Goal: Information Seeking & Learning: Learn about a topic

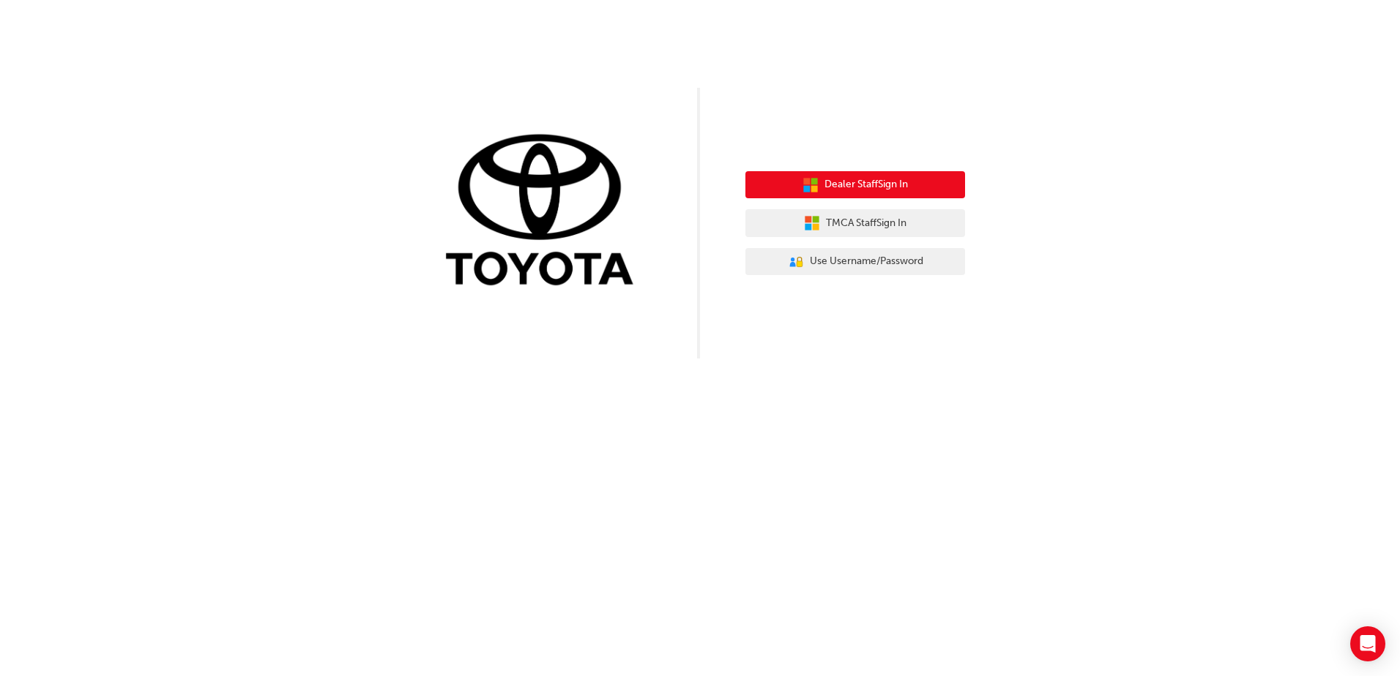
click at [848, 193] on button "Dealer Staff Sign In" at bounding box center [855, 185] width 220 height 28
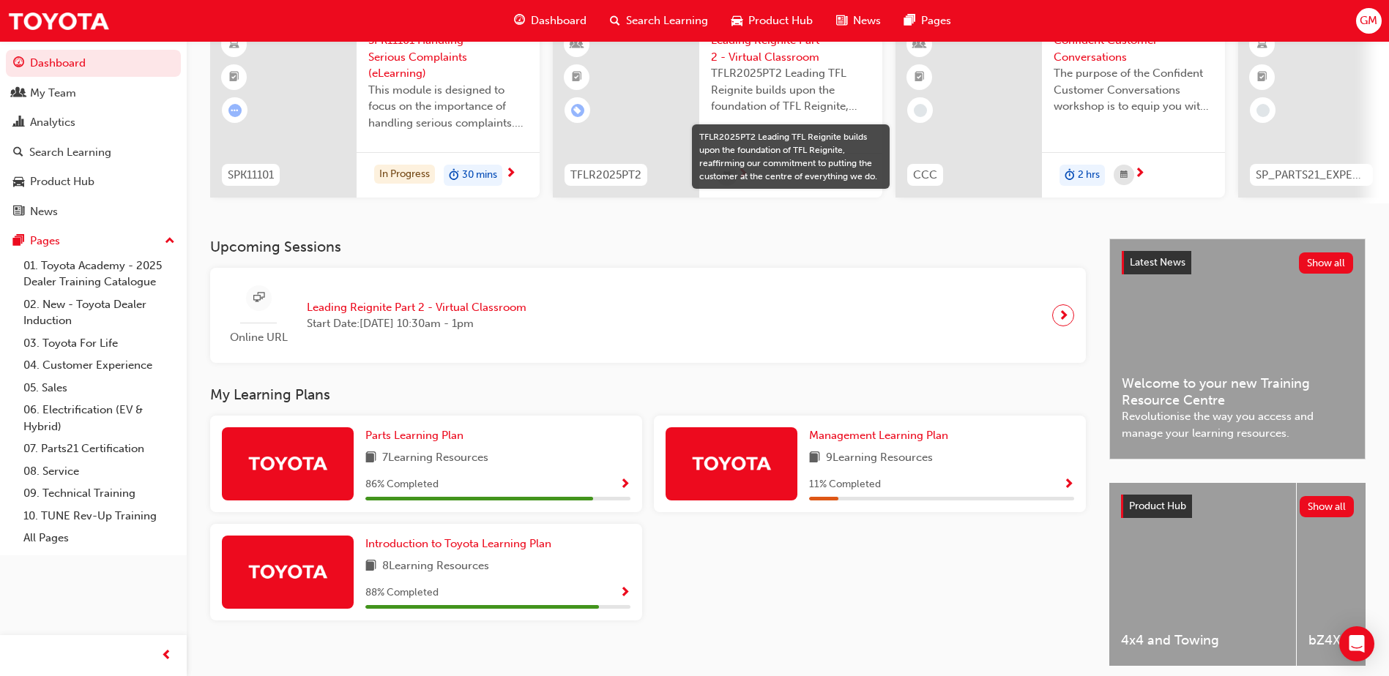
scroll to position [146, 0]
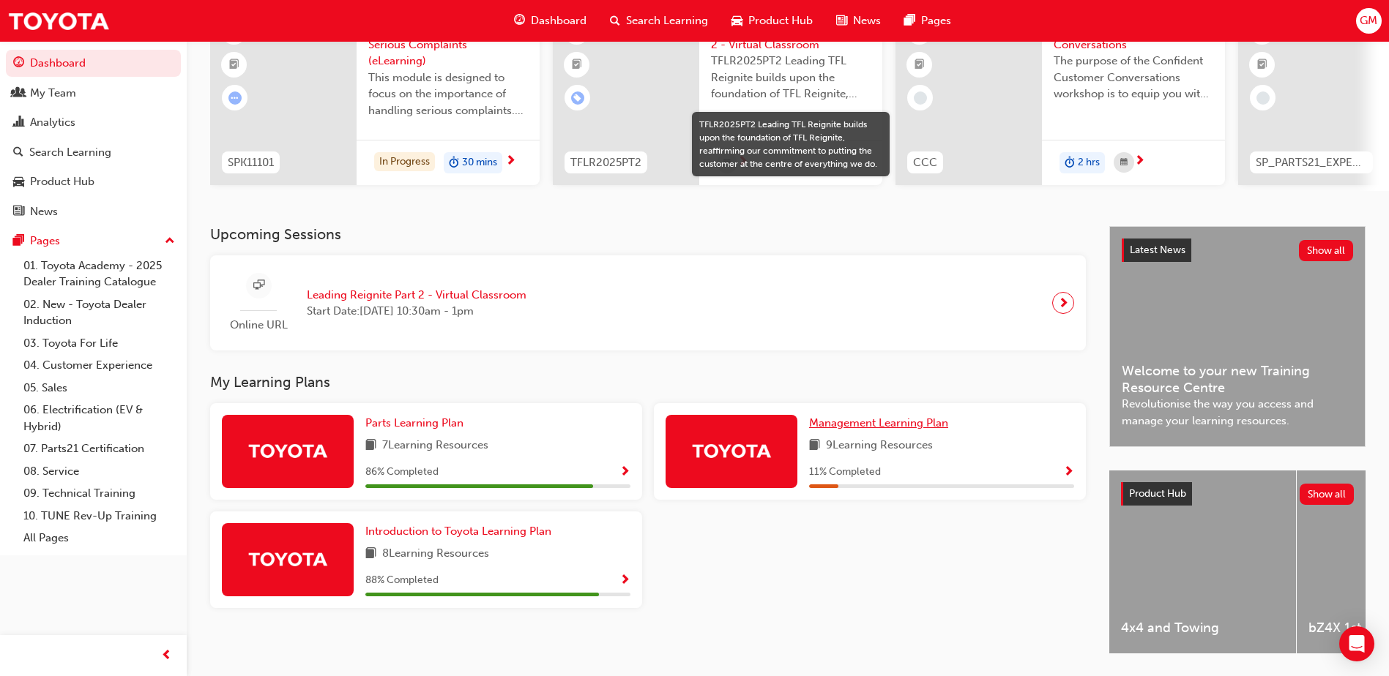
click at [870, 429] on span "Management Learning Plan" at bounding box center [878, 423] width 139 height 13
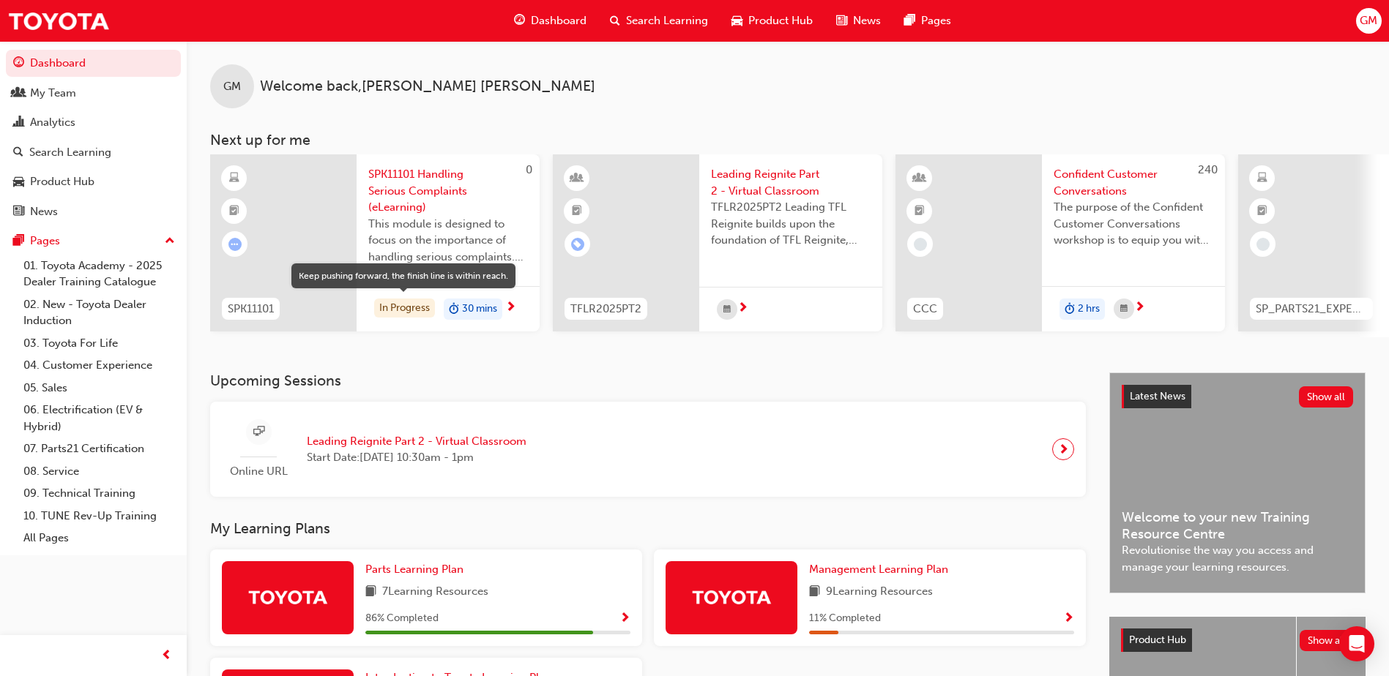
click at [408, 307] on div "In Progress" at bounding box center [404, 309] width 61 height 20
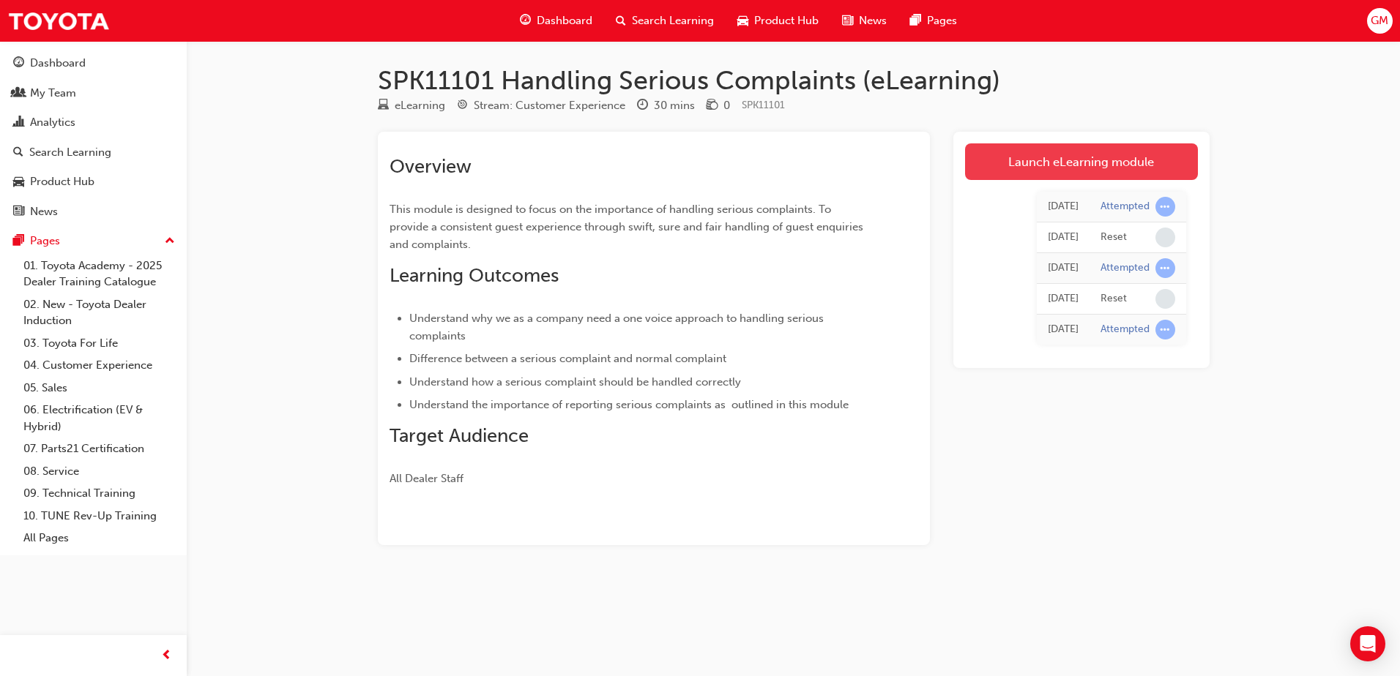
click at [1053, 179] on link "Launch eLearning module" at bounding box center [1081, 161] width 233 height 37
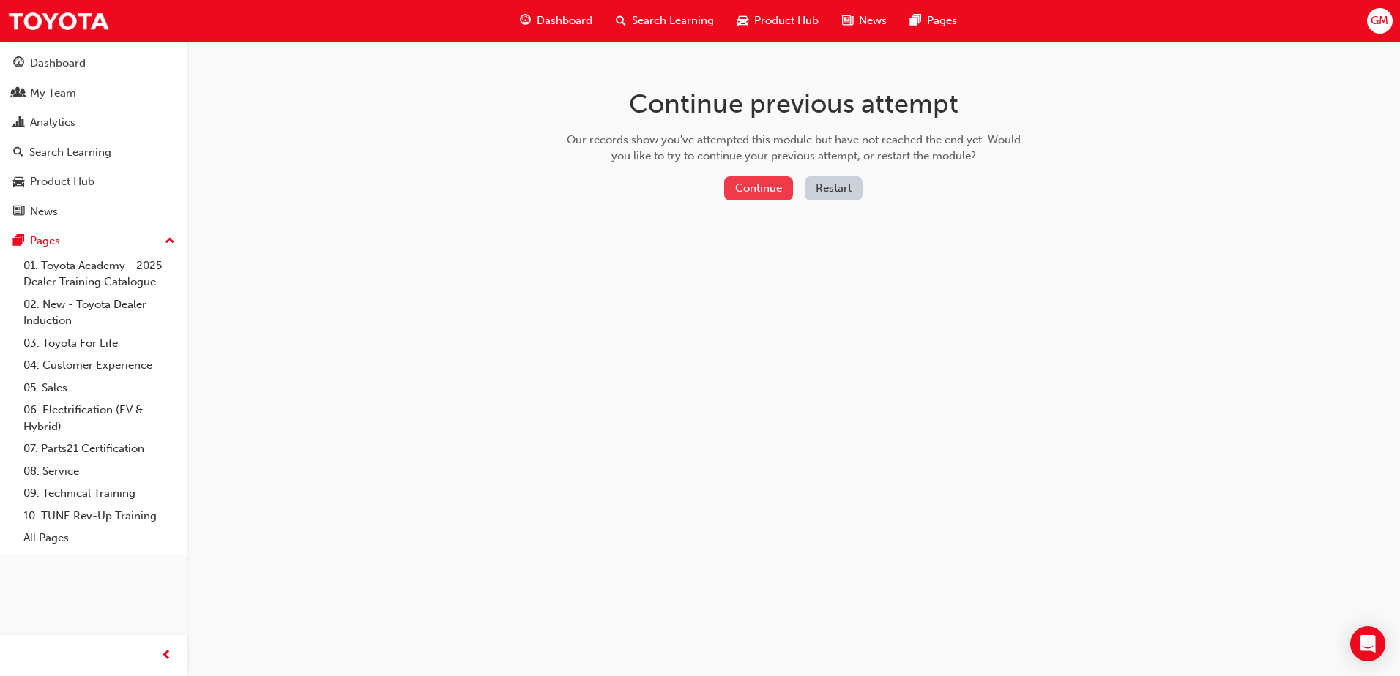
click at [749, 192] on button "Continue" at bounding box center [758, 188] width 69 height 24
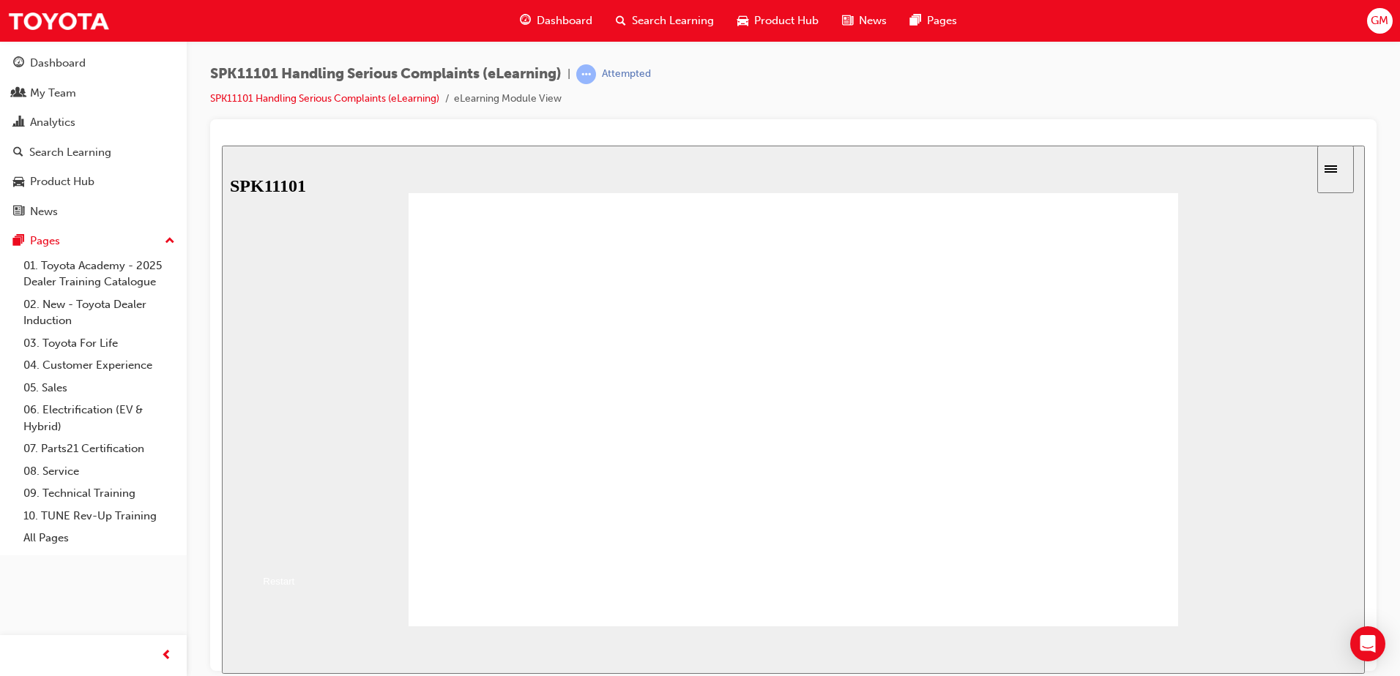
click at [748, 543] on div "Resume Restart SPK11101" at bounding box center [793, 580] width 1143 height 75
click at [270, 543] on button "Resume" at bounding box center [246, 550] width 48 height 15
drag, startPoint x: 957, startPoint y: 550, endPoint x: 952, endPoint y: 559, distance: 10.2
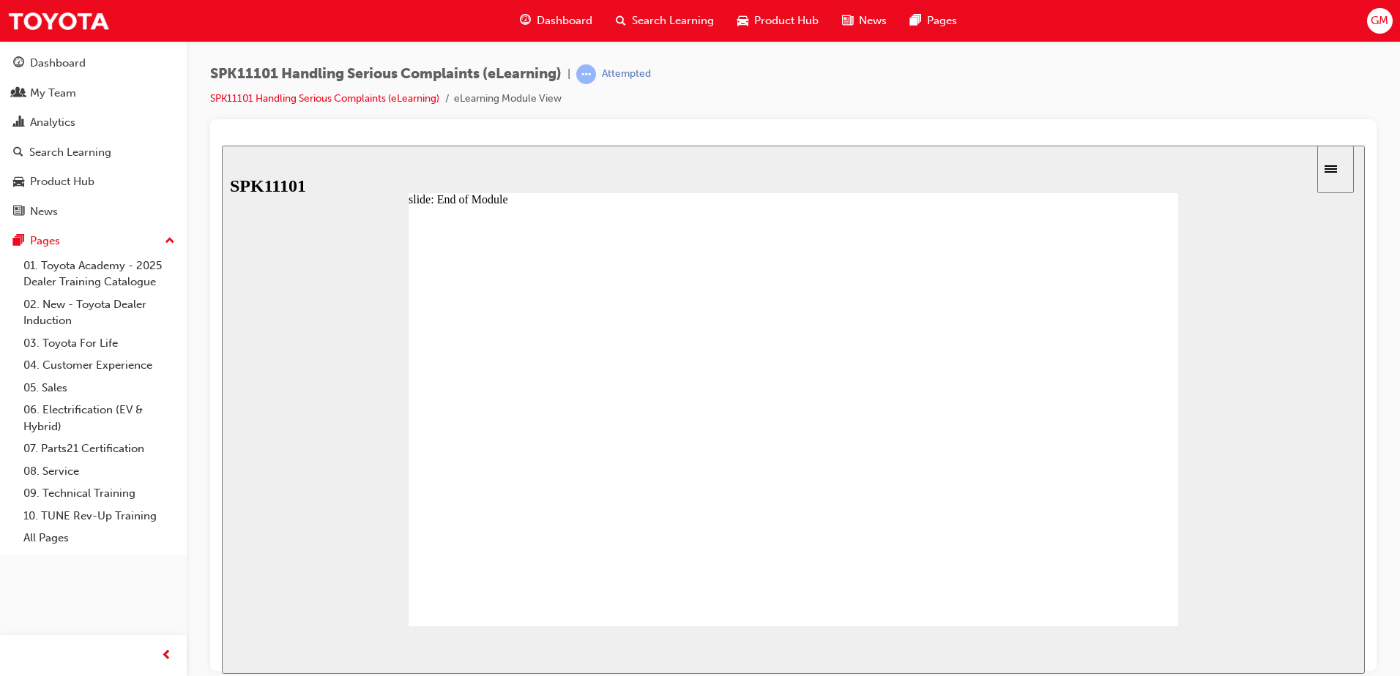
click at [1348, 171] on div "Sidebar Toggle" at bounding box center [1335, 168] width 25 height 11
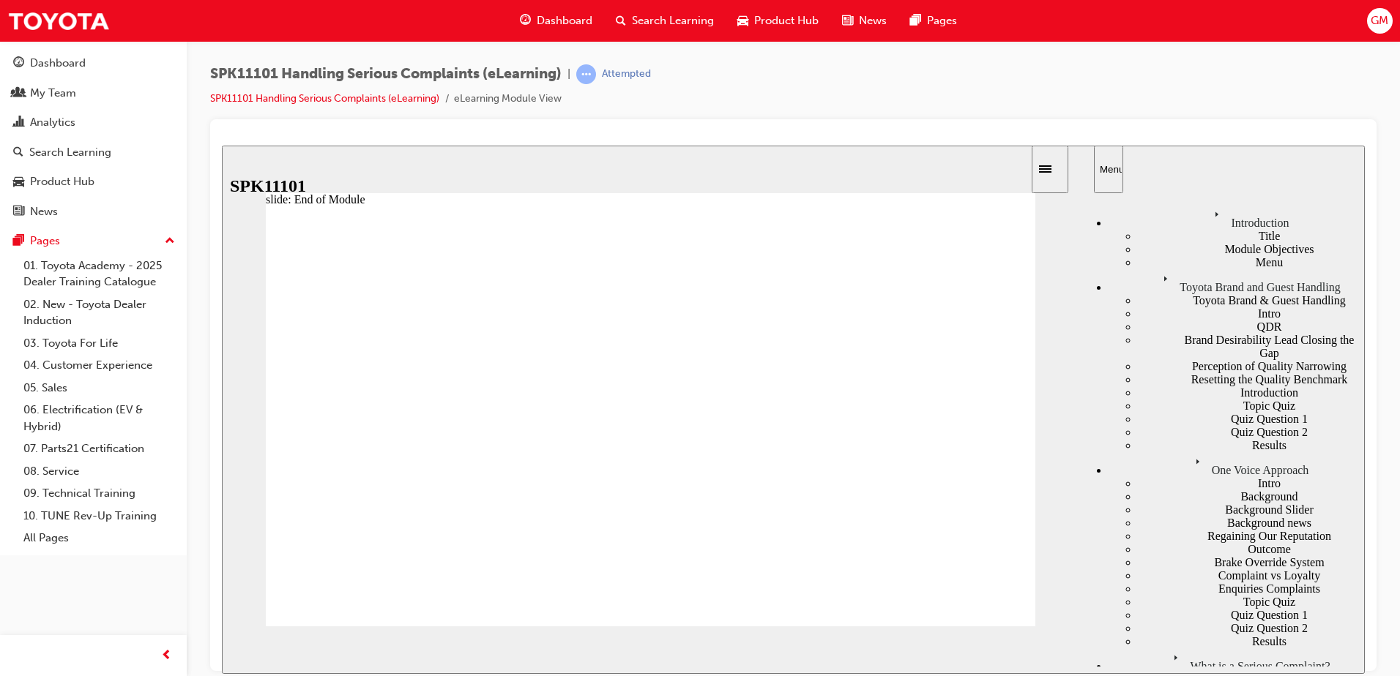
click at [1037, 170] on div "Sidebar Toggle" at bounding box center [1049, 168] width 25 height 11
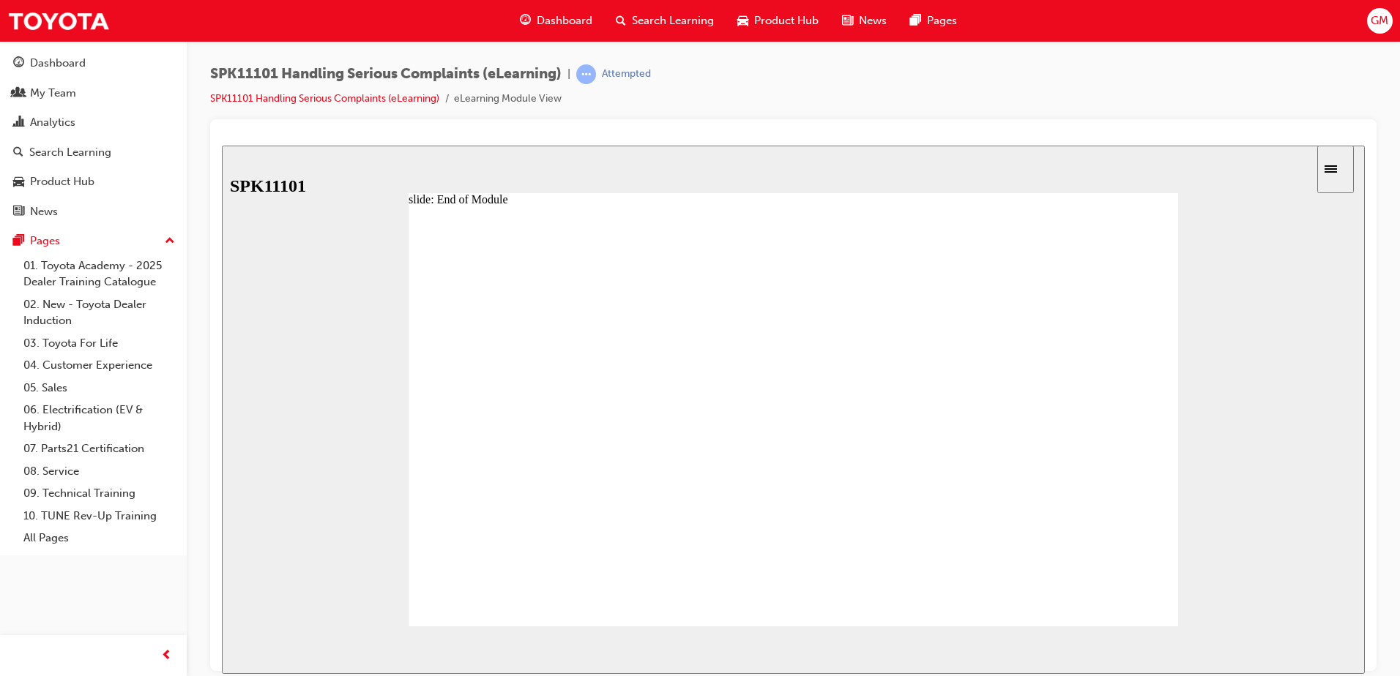
click at [630, 71] on div "Attempted" at bounding box center [626, 74] width 49 height 14
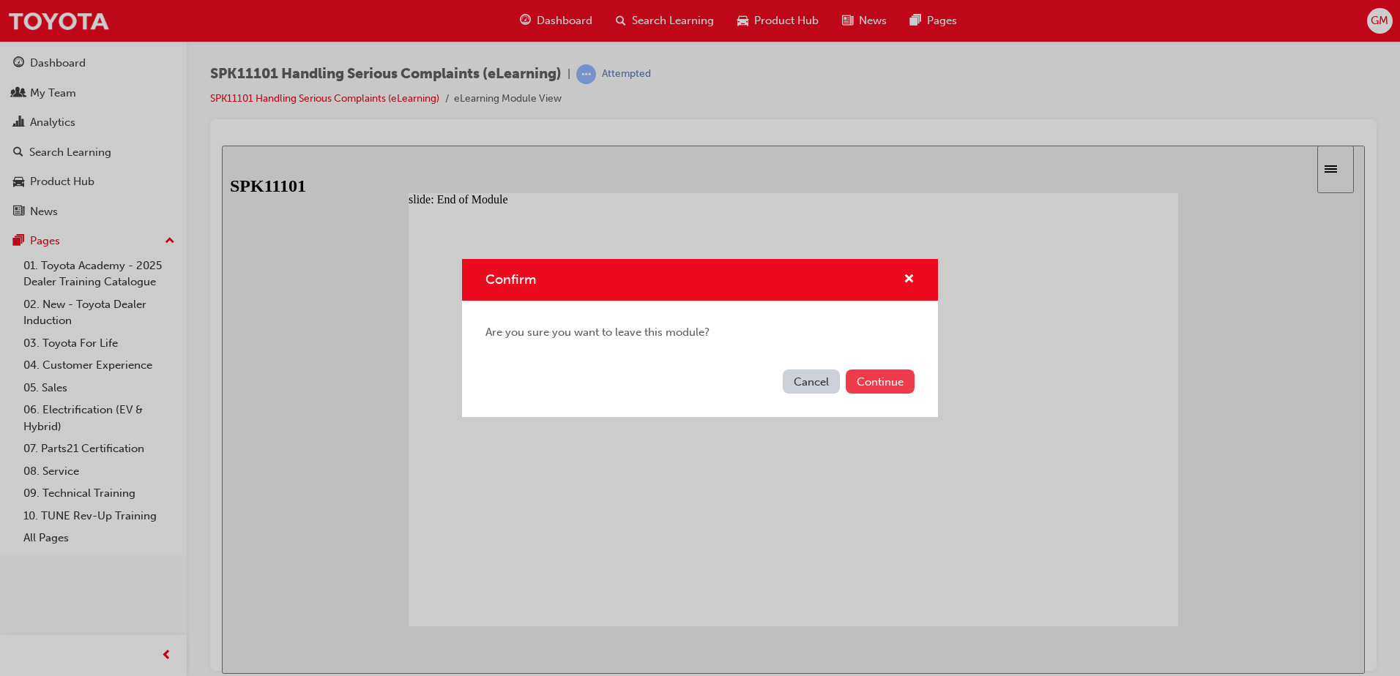
click at [879, 376] on button "Continue" at bounding box center [880, 382] width 69 height 24
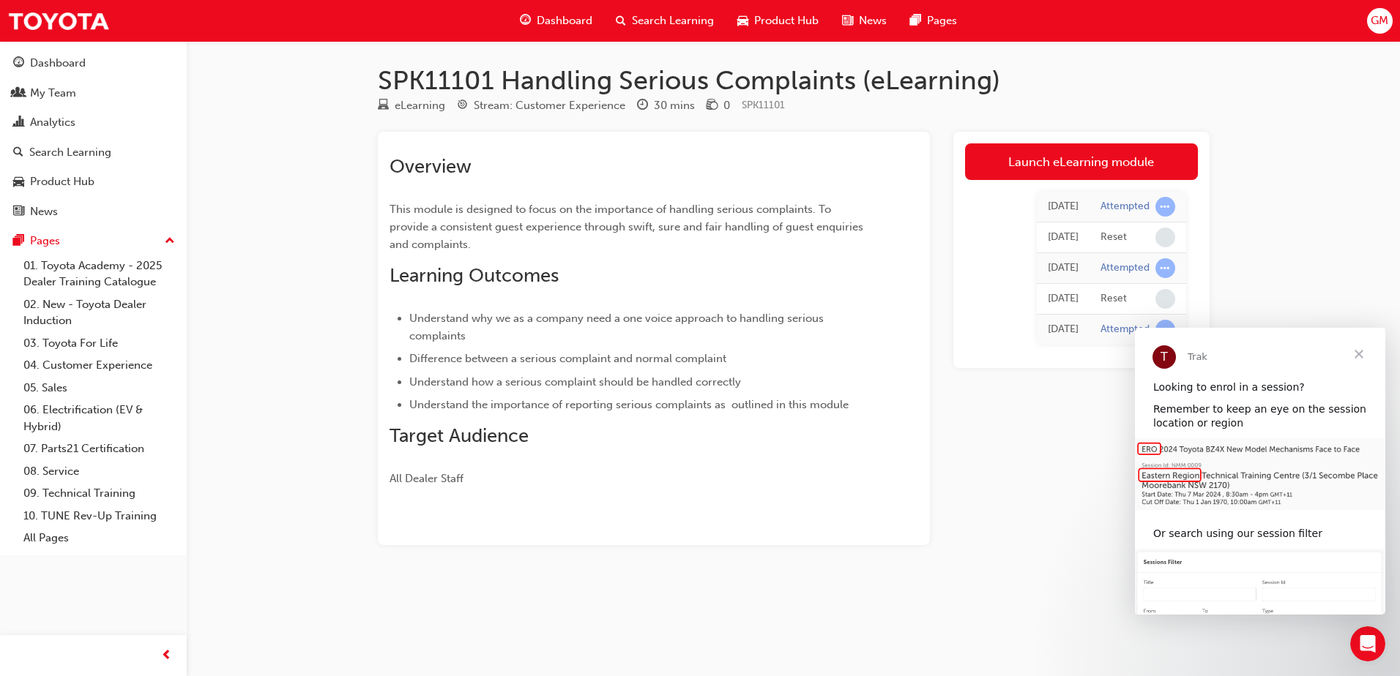
click at [1369, 356] on span "Close" at bounding box center [1358, 354] width 53 height 53
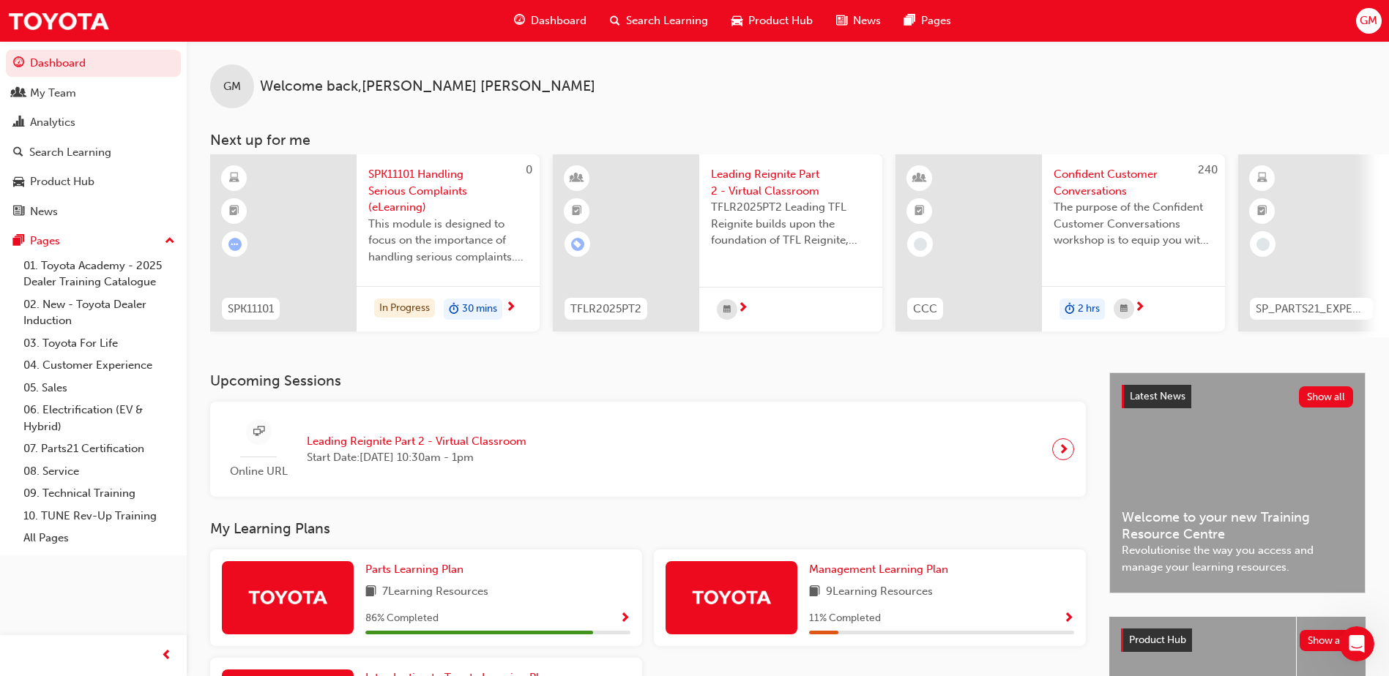
click at [648, 21] on span "Search Learning" at bounding box center [667, 20] width 82 height 17
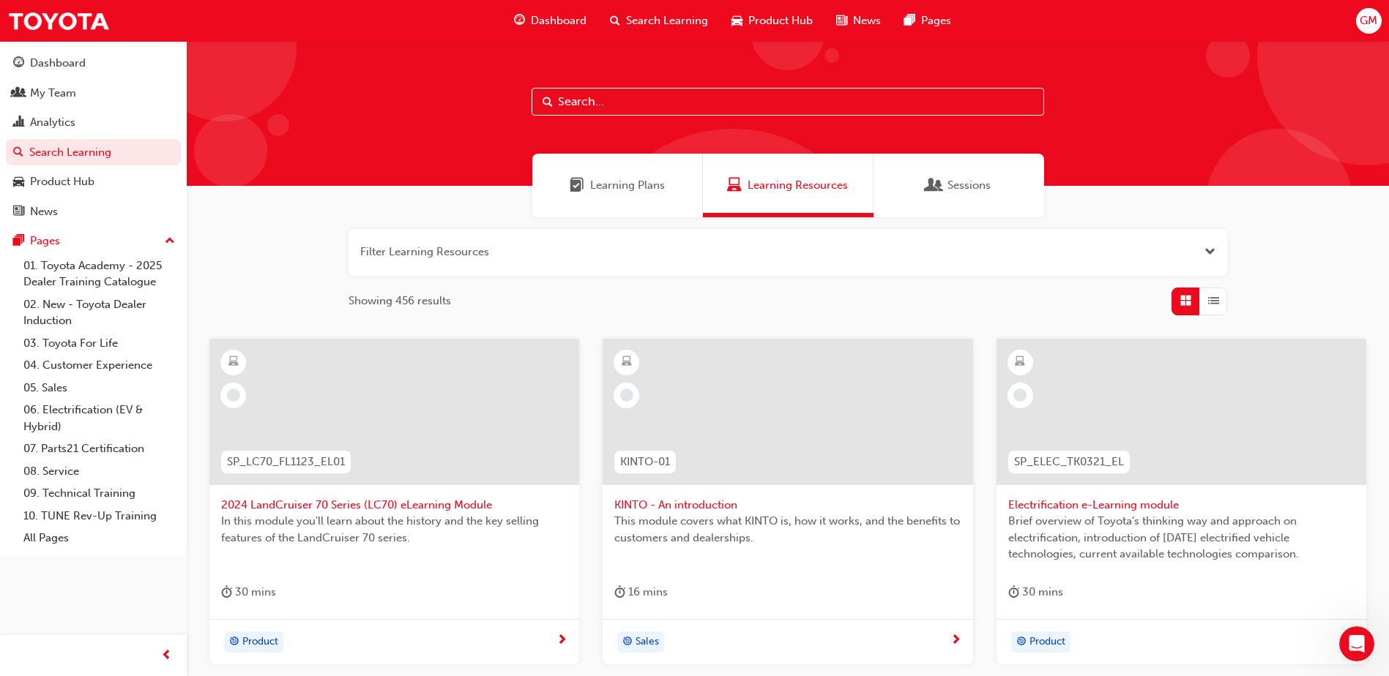
click at [608, 189] on span "Learning Plans" at bounding box center [627, 185] width 75 height 17
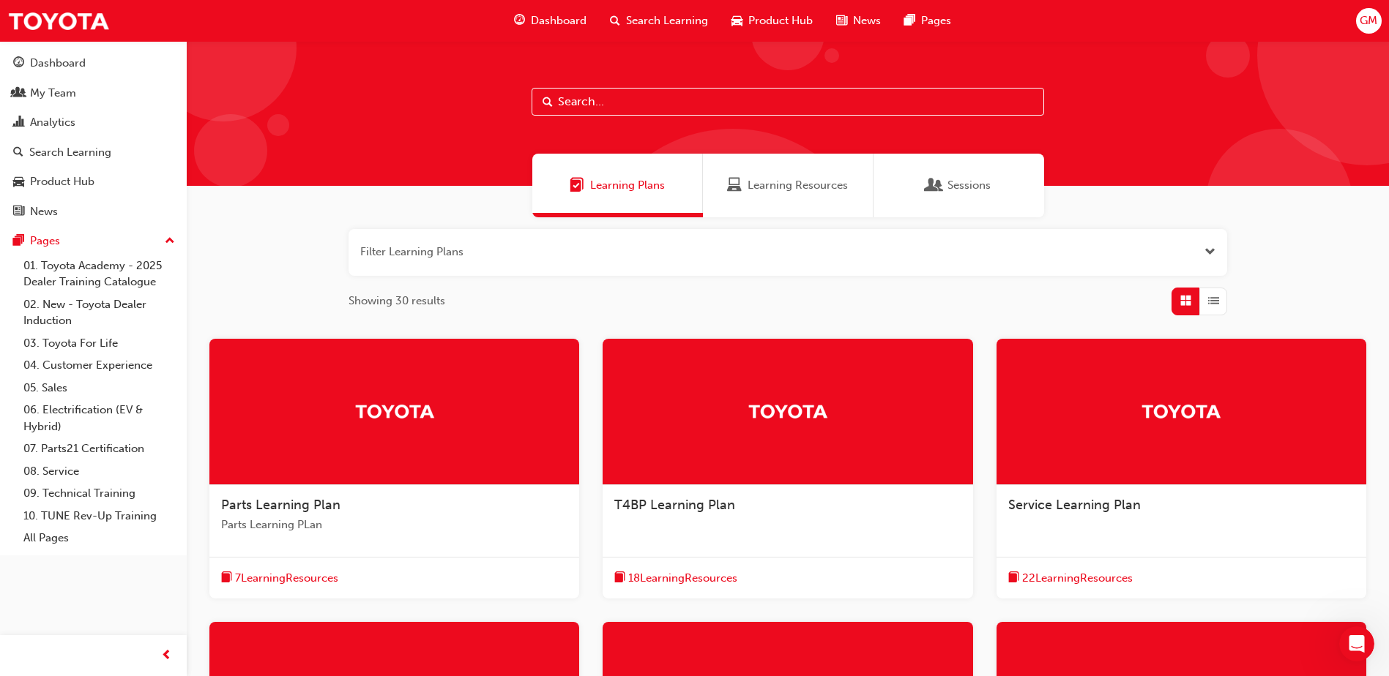
scroll to position [29, 0]
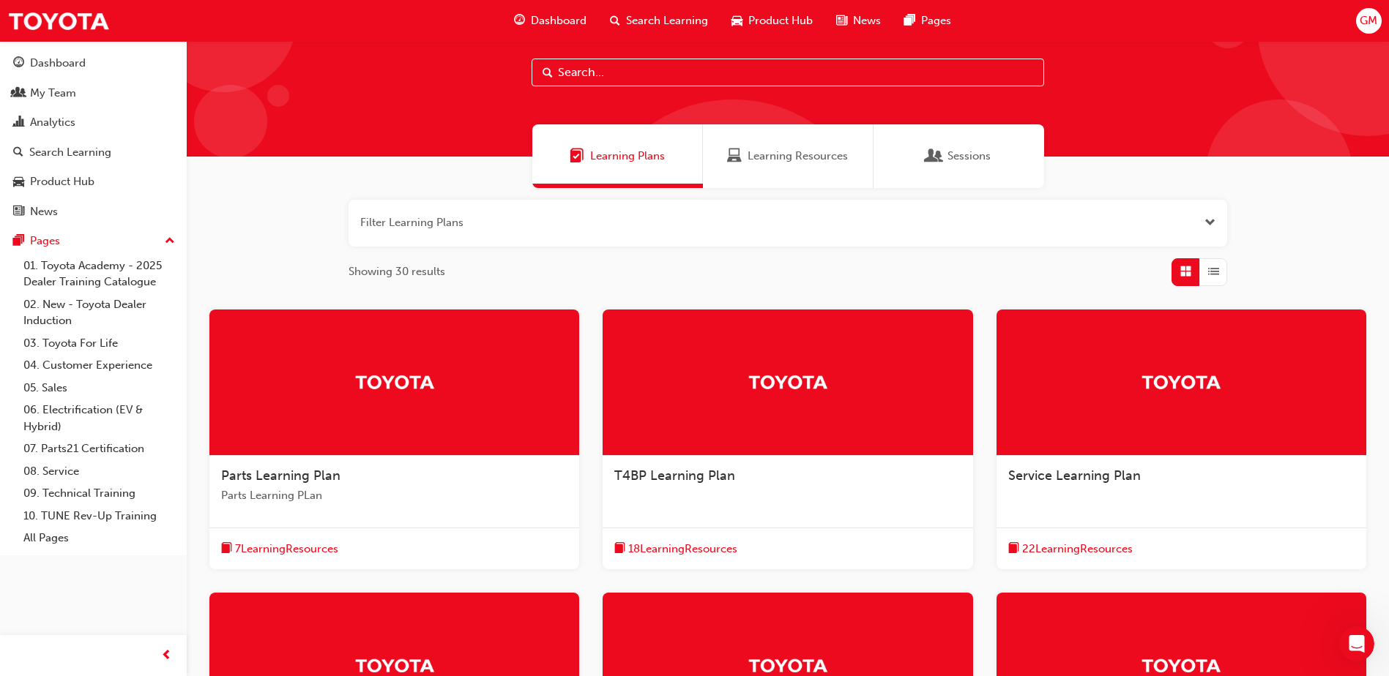
click at [272, 546] on span "7 Learning Resources" at bounding box center [286, 549] width 103 height 17
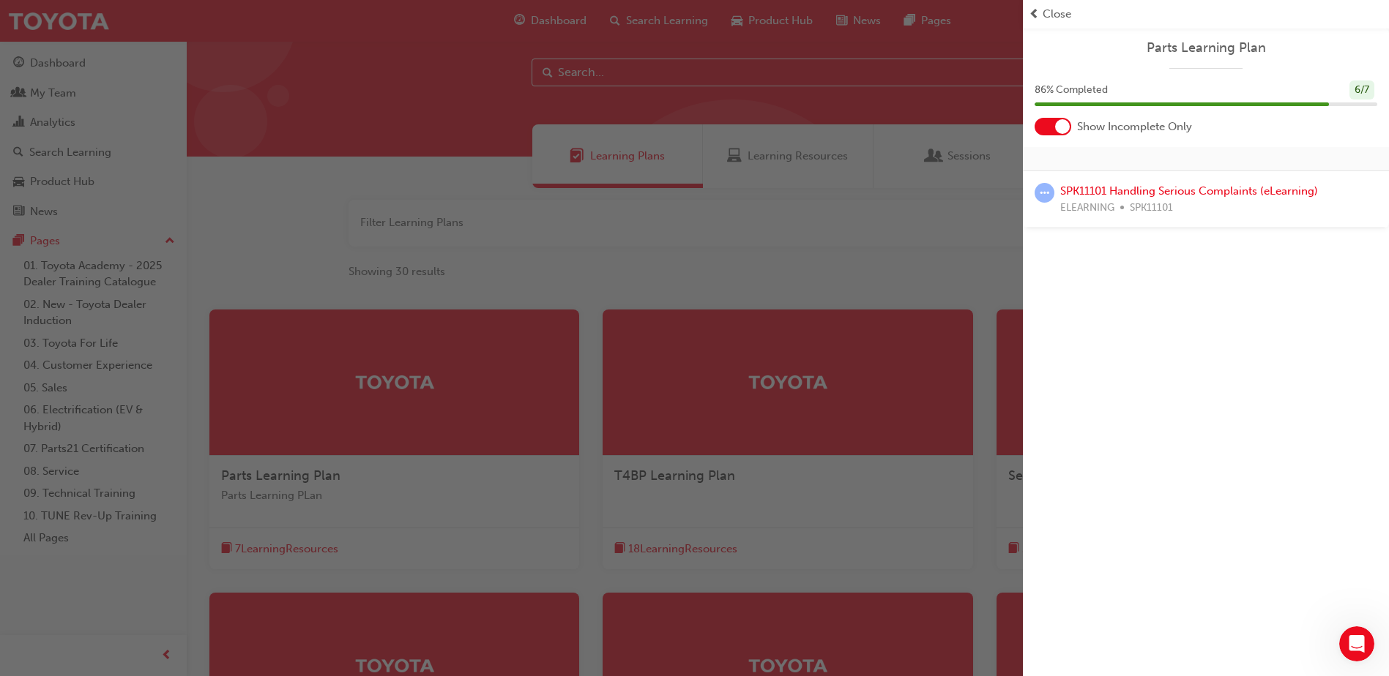
click at [1064, 130] on div at bounding box center [1062, 126] width 15 height 15
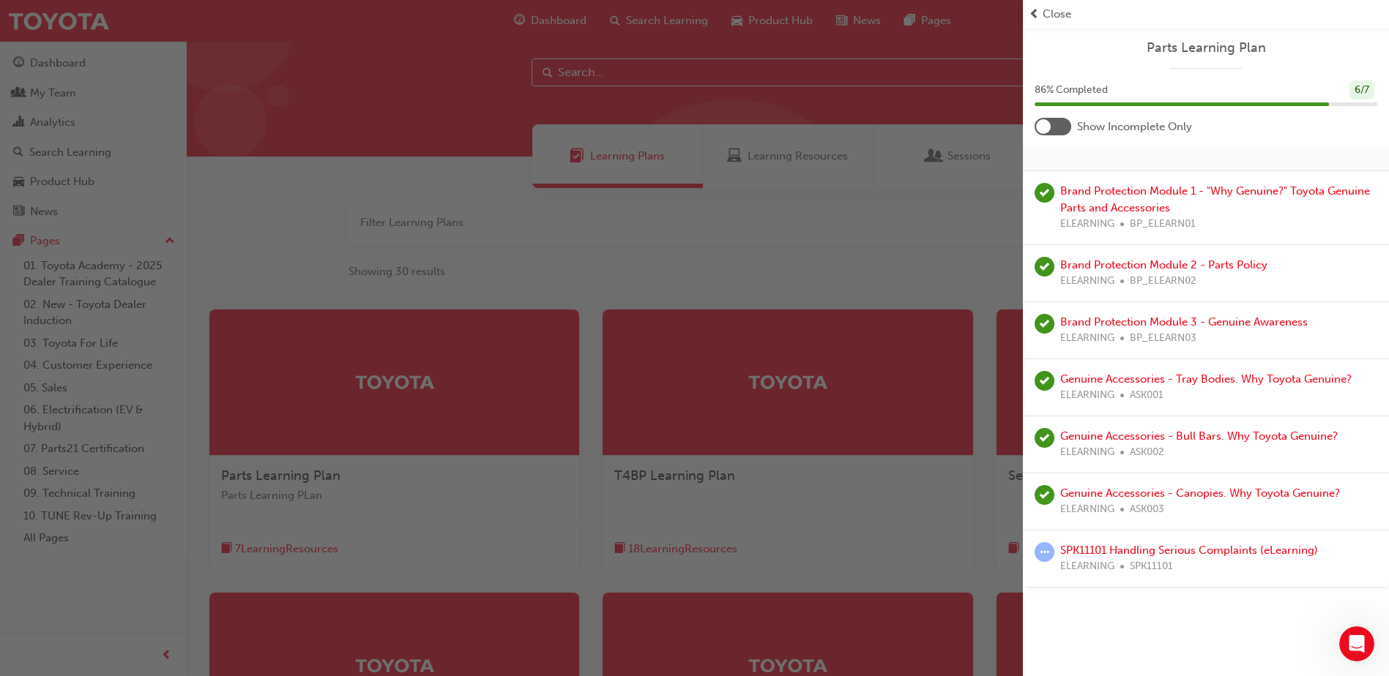
click at [1043, 128] on div at bounding box center [1043, 126] width 15 height 15
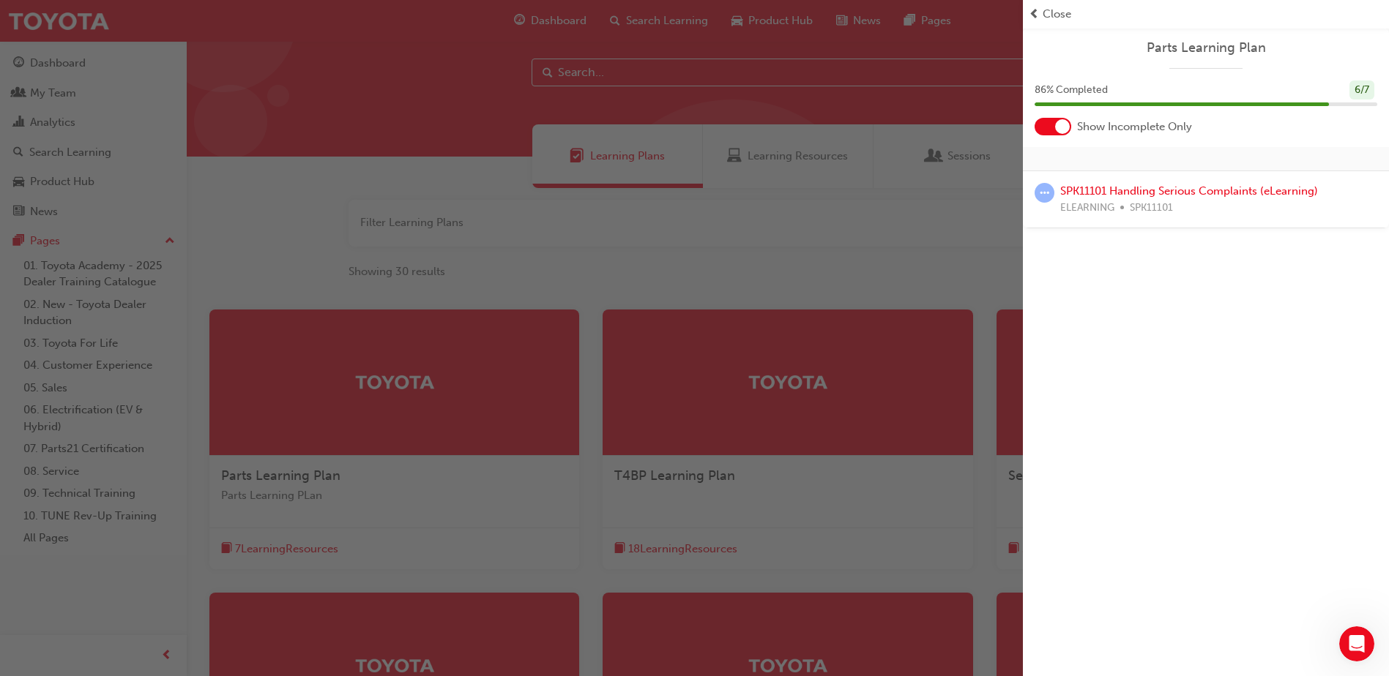
click at [1075, 204] on span "ELEARNING" at bounding box center [1087, 208] width 54 height 17
click at [1081, 193] on link "SPK11101 Handling Serious Complaints (eLearning)" at bounding box center [1189, 190] width 258 height 13
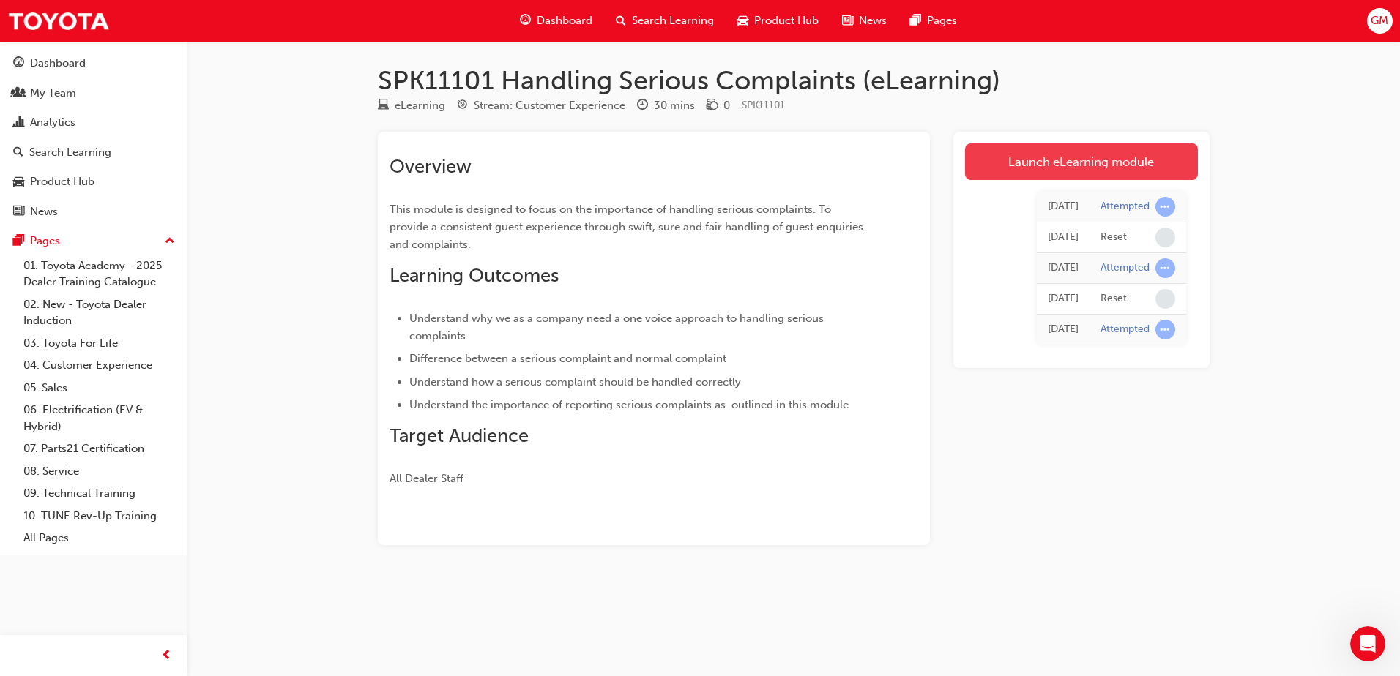
click at [1029, 160] on link "Launch eLearning module" at bounding box center [1081, 161] width 233 height 37
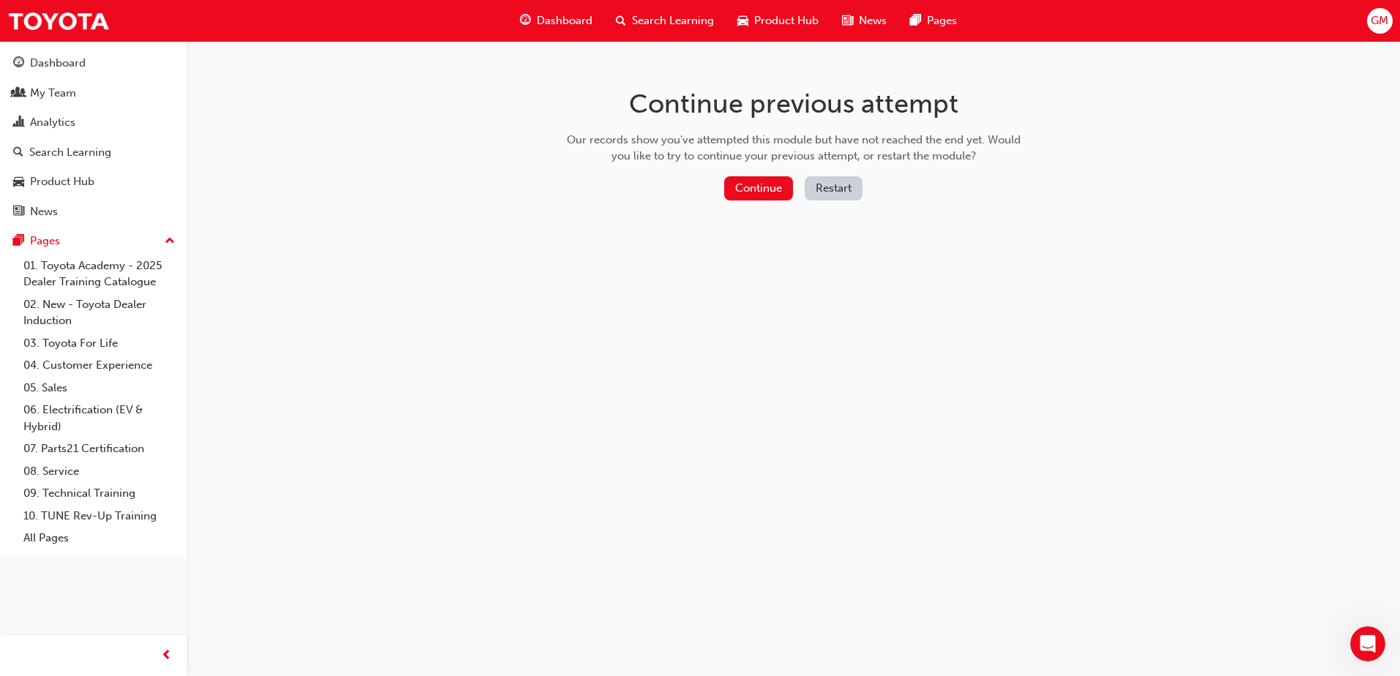
click at [840, 192] on button "Restart" at bounding box center [834, 188] width 58 height 24
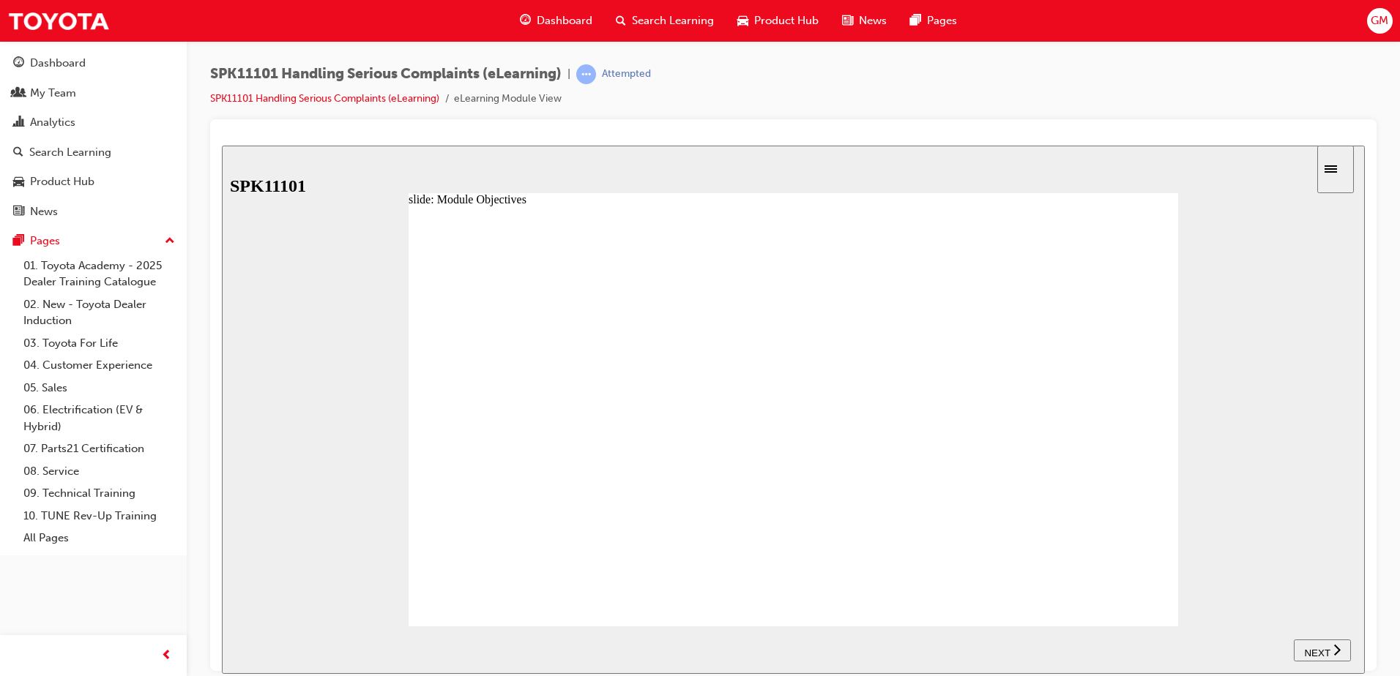
click at [1321, 652] on span "NEXT" at bounding box center [1317, 652] width 26 height 11
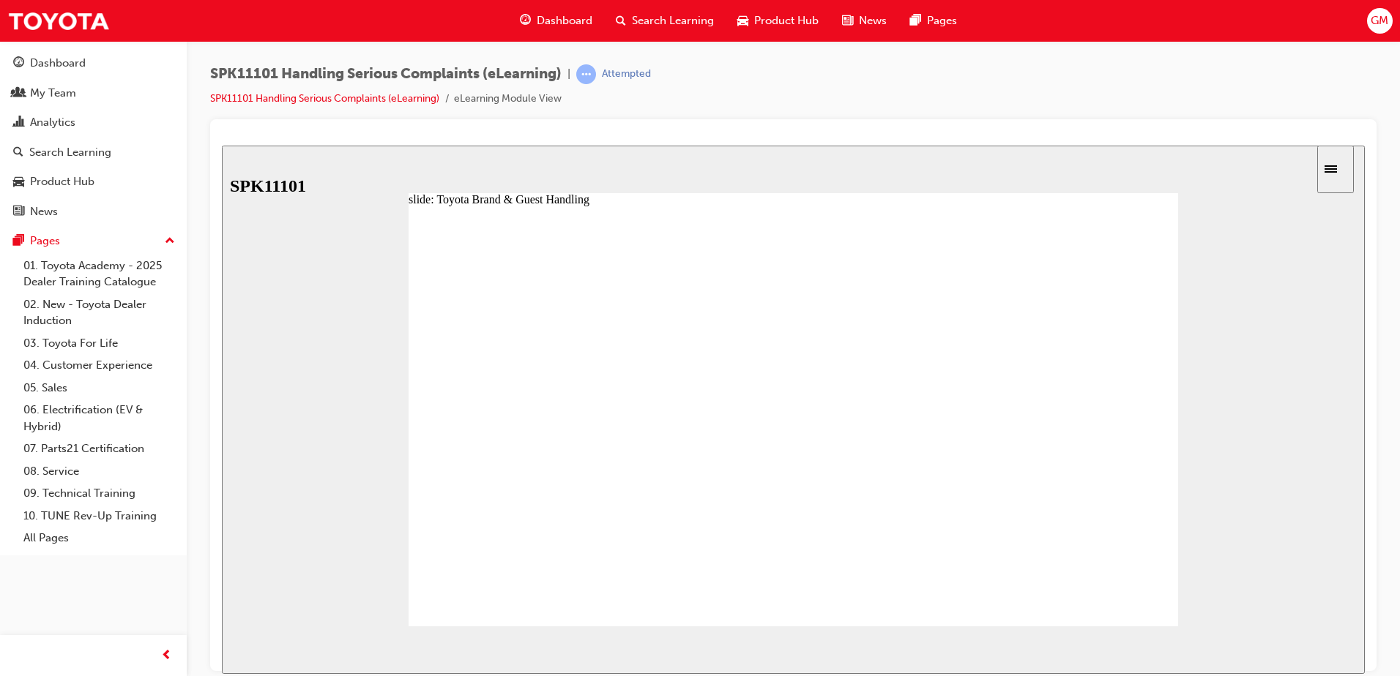
drag, startPoint x: 768, startPoint y: 278, endPoint x: 785, endPoint y: 278, distance: 16.8
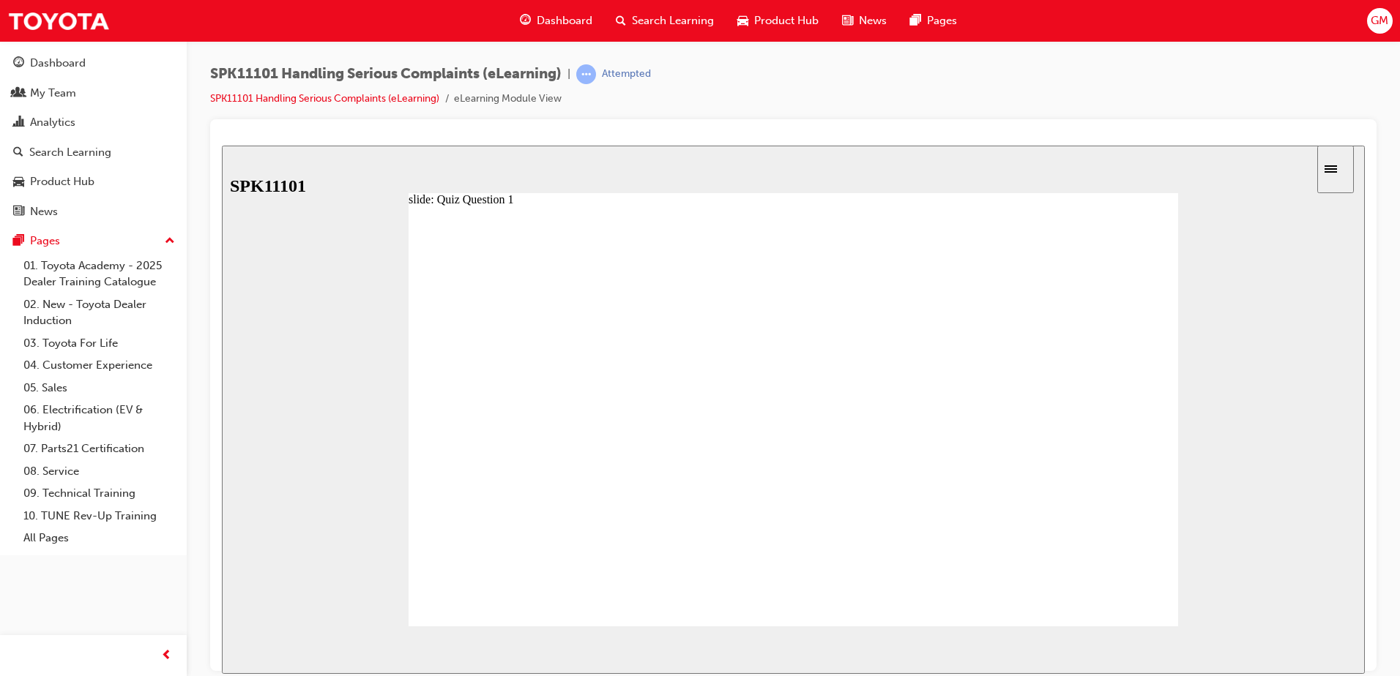
radio input "true"
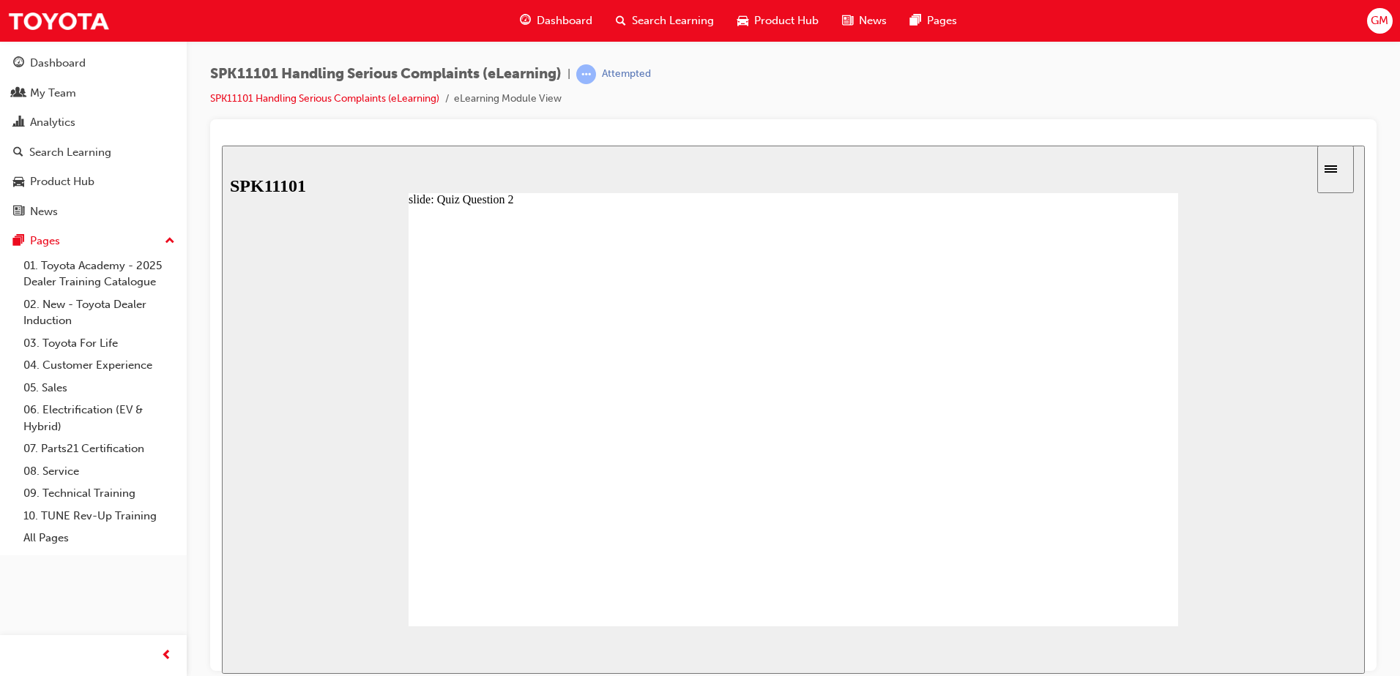
radio input "true"
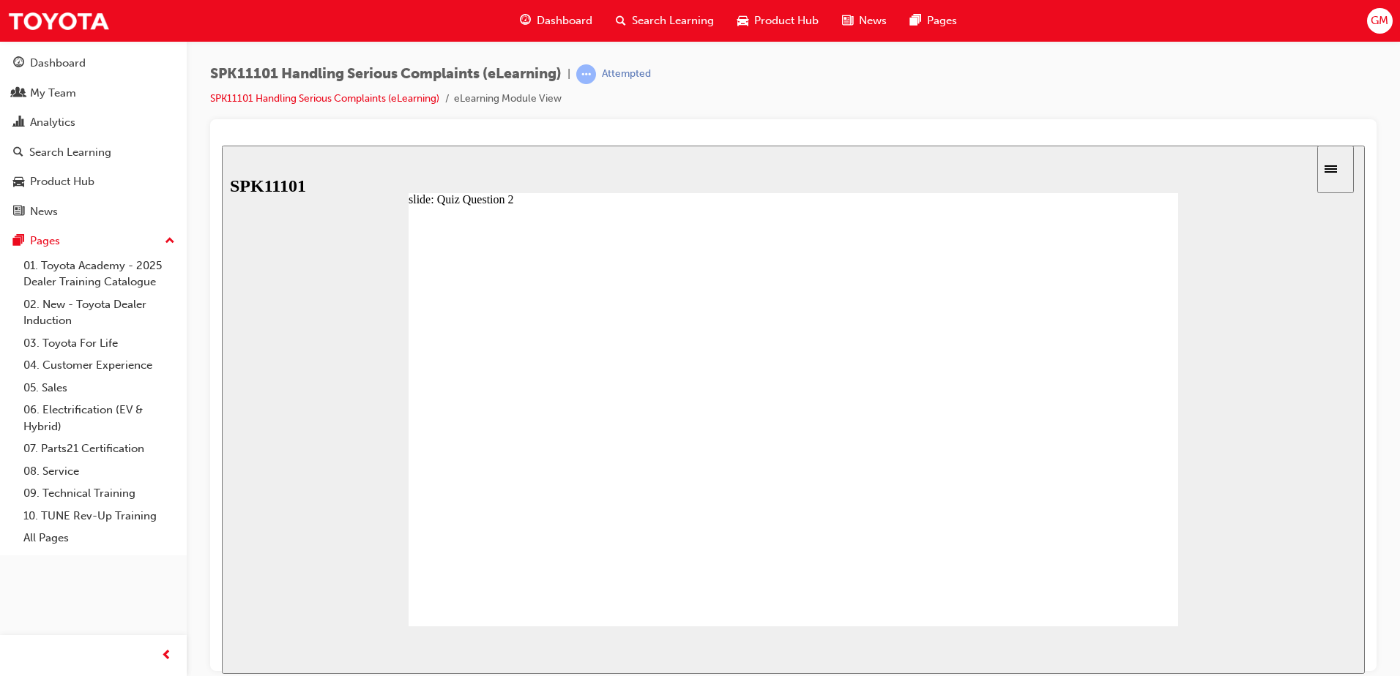
radio input "true"
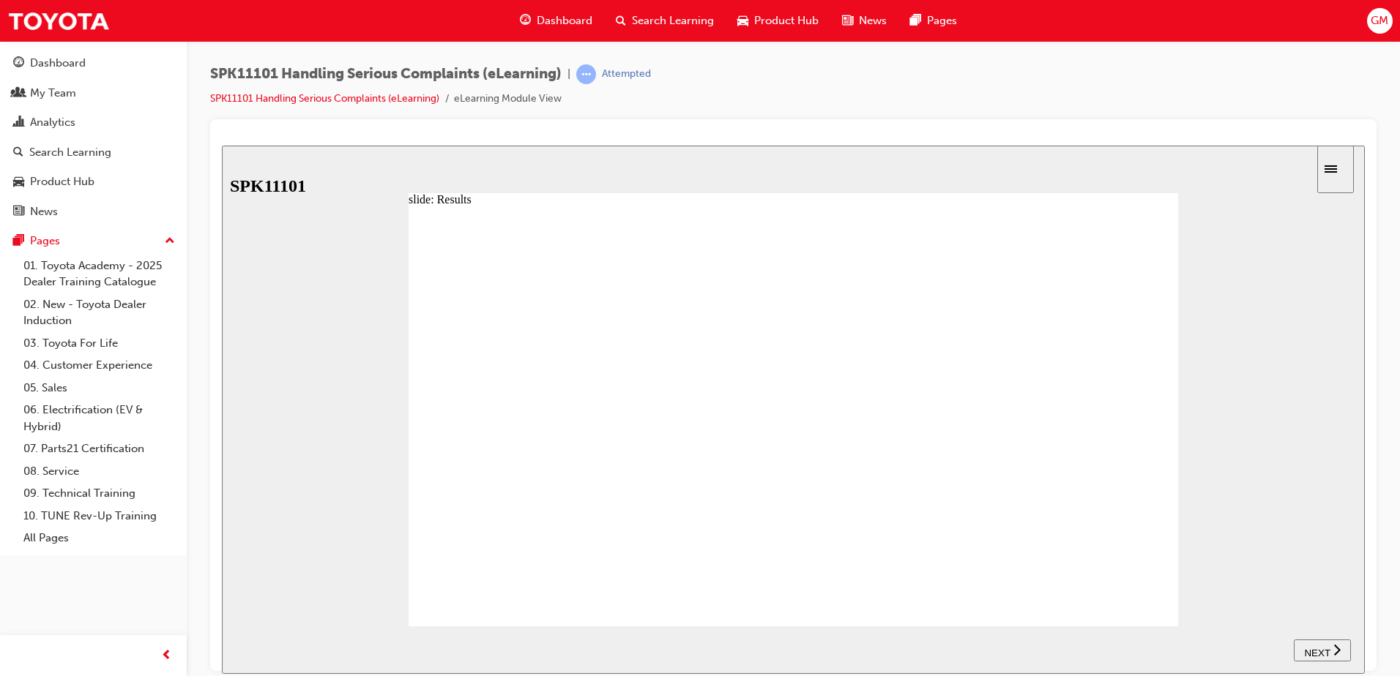
click at [1322, 650] on span "NEXT" at bounding box center [1317, 652] width 26 height 11
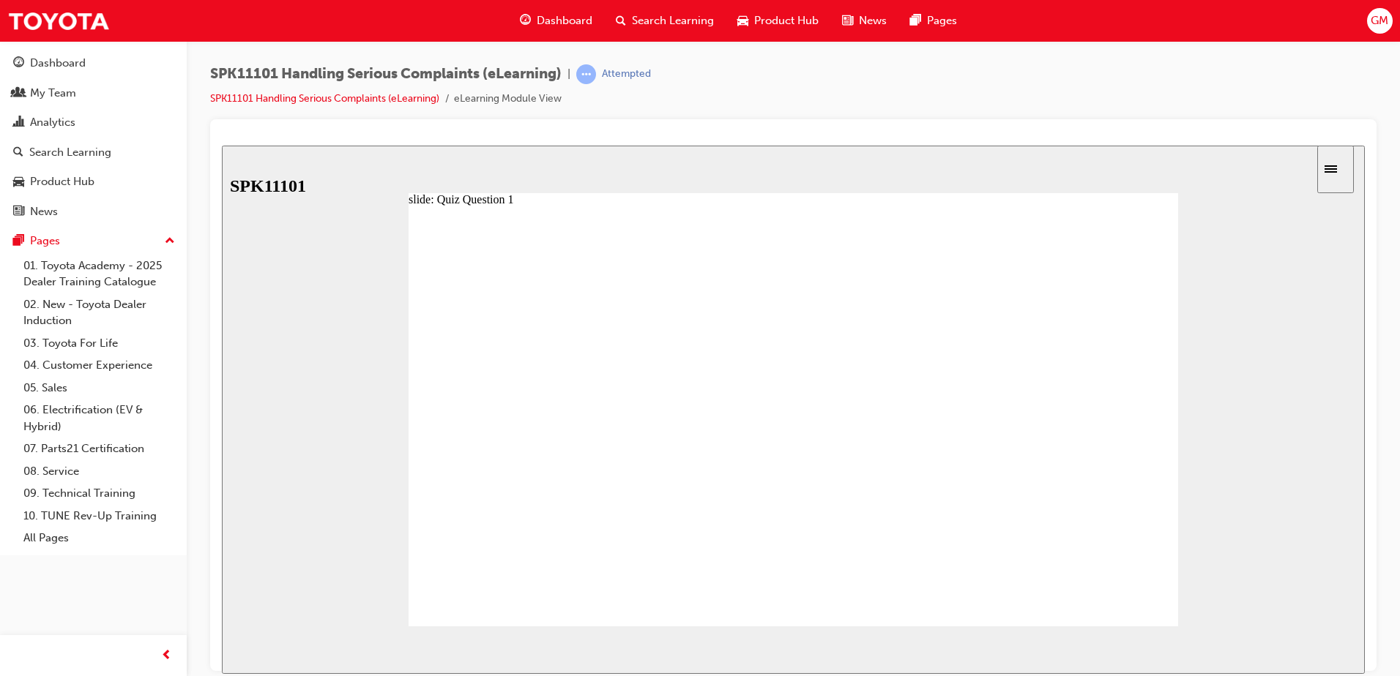
radio input "true"
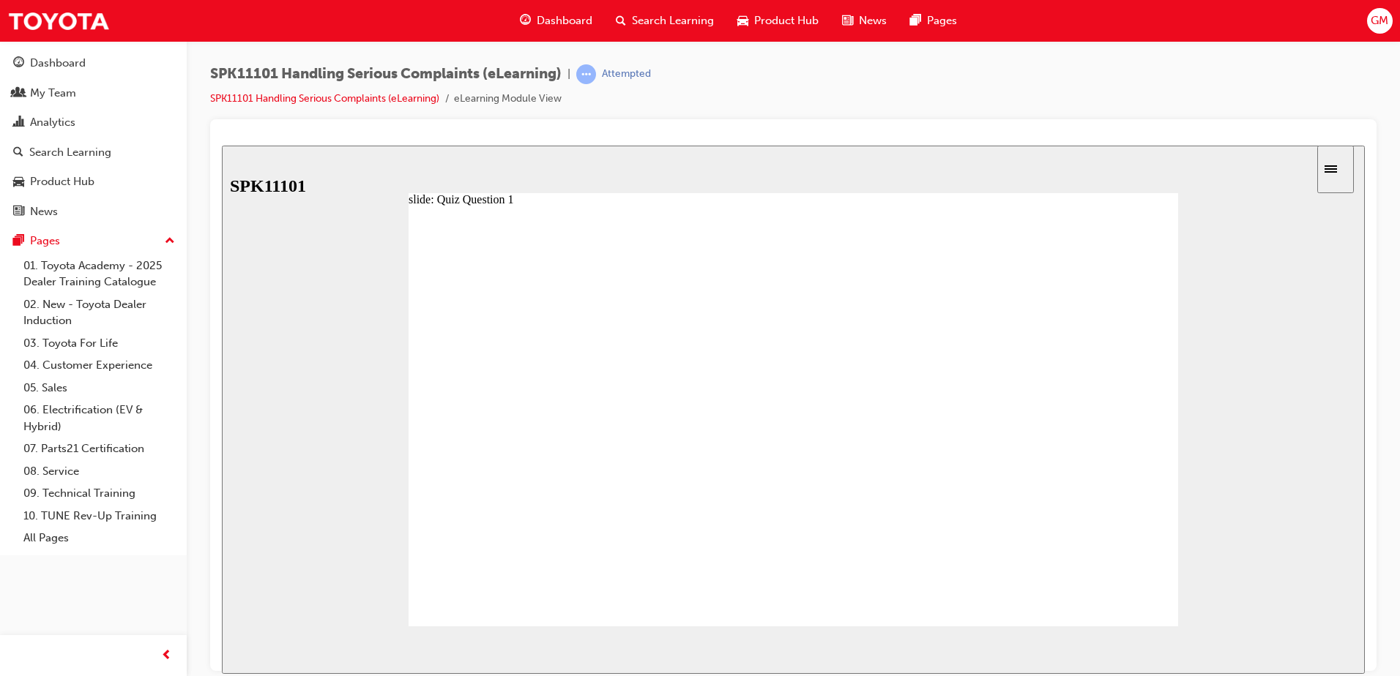
drag, startPoint x: 581, startPoint y: 584, endPoint x: 576, endPoint y: 591, distance: 8.3
radio input "true"
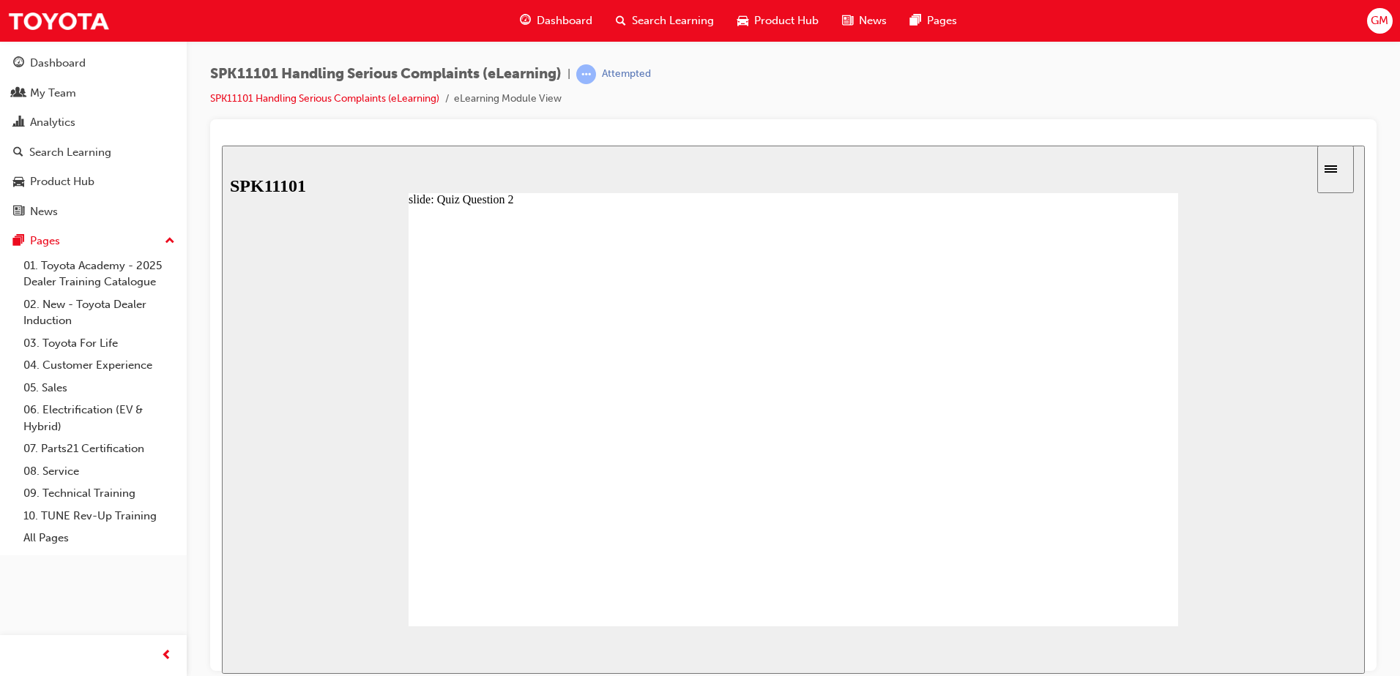
radio input "true"
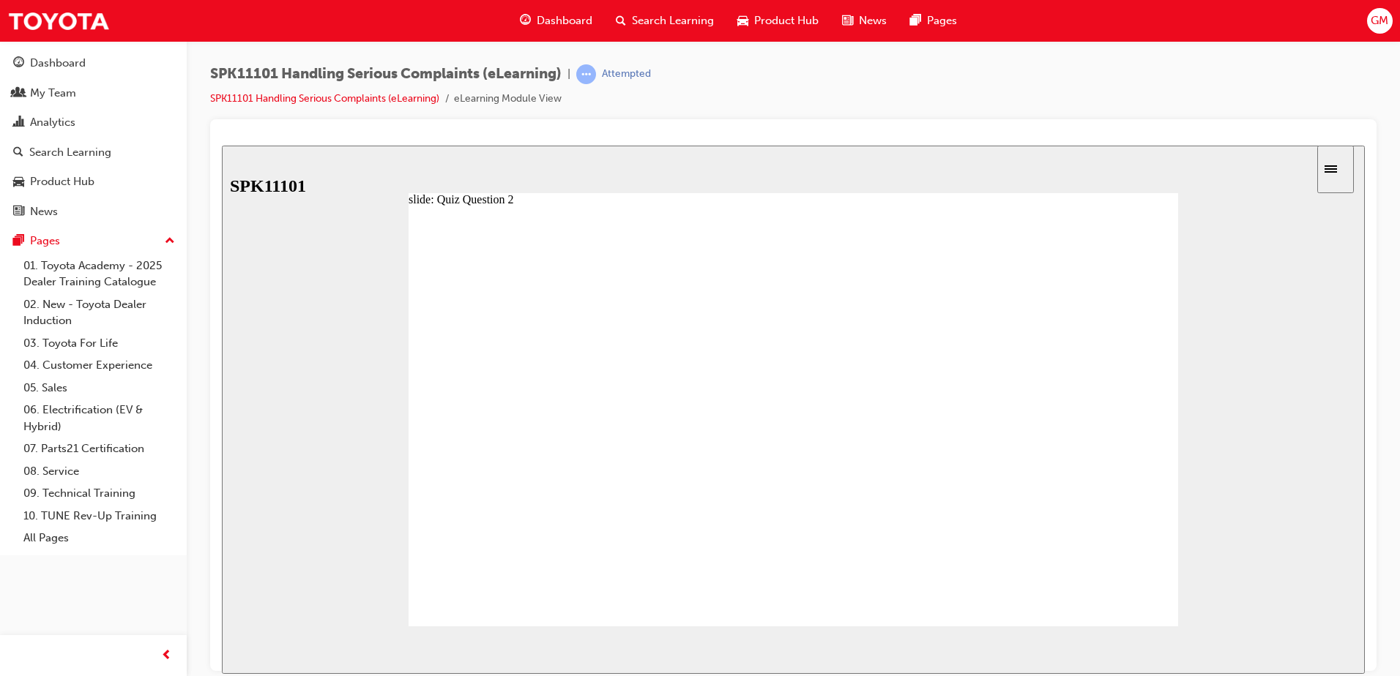
radio input "true"
